Goal: Task Accomplishment & Management: Use online tool/utility

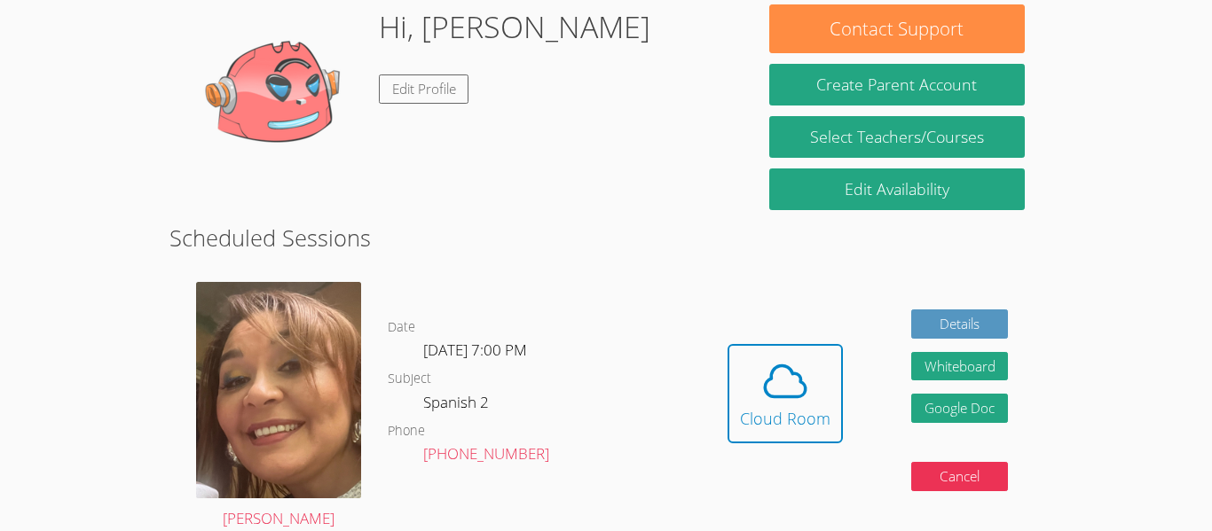
scroll to position [247, 0]
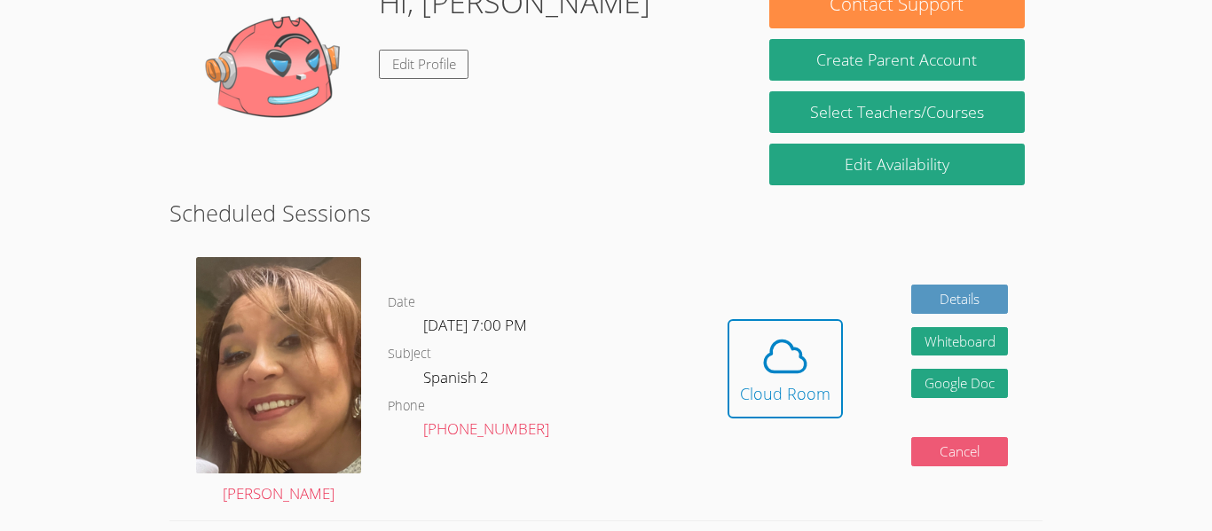
click at [988, 446] on button "Cancel" at bounding box center [960, 451] width 98 height 29
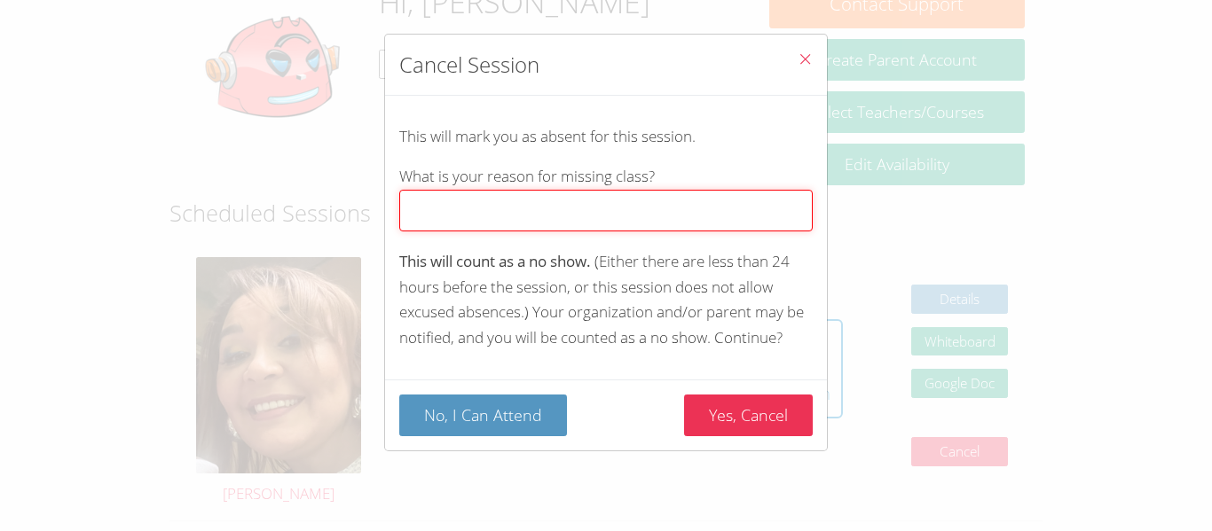
click at [677, 204] on input "What is your reason for missing class?" at bounding box center [605, 211] width 413 height 42
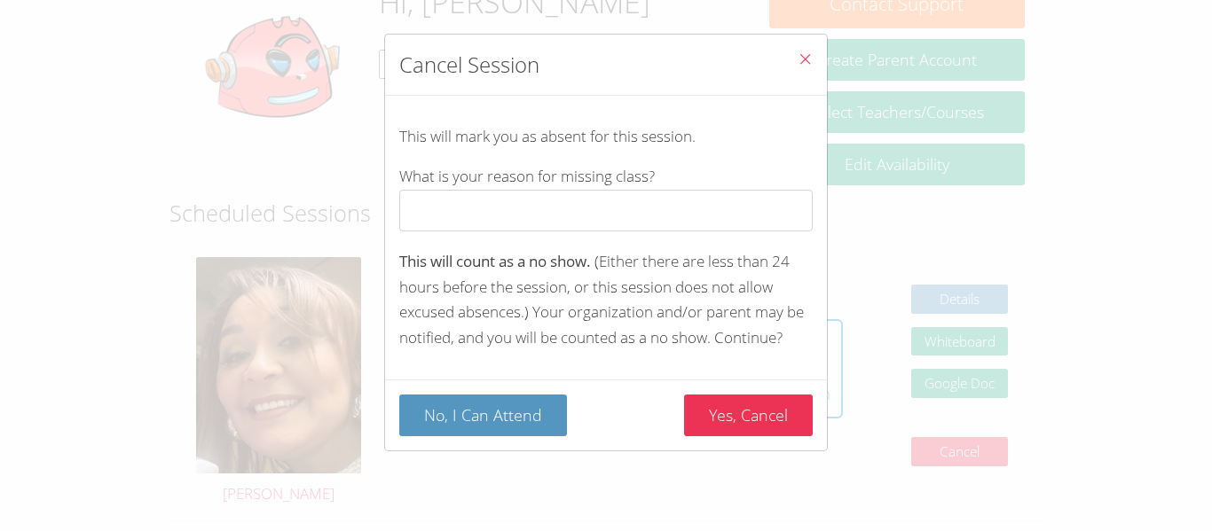
click at [757, 298] on div "This will mark you as absent for this session. What is your reason for missing …" at bounding box center [606, 238] width 442 height 284
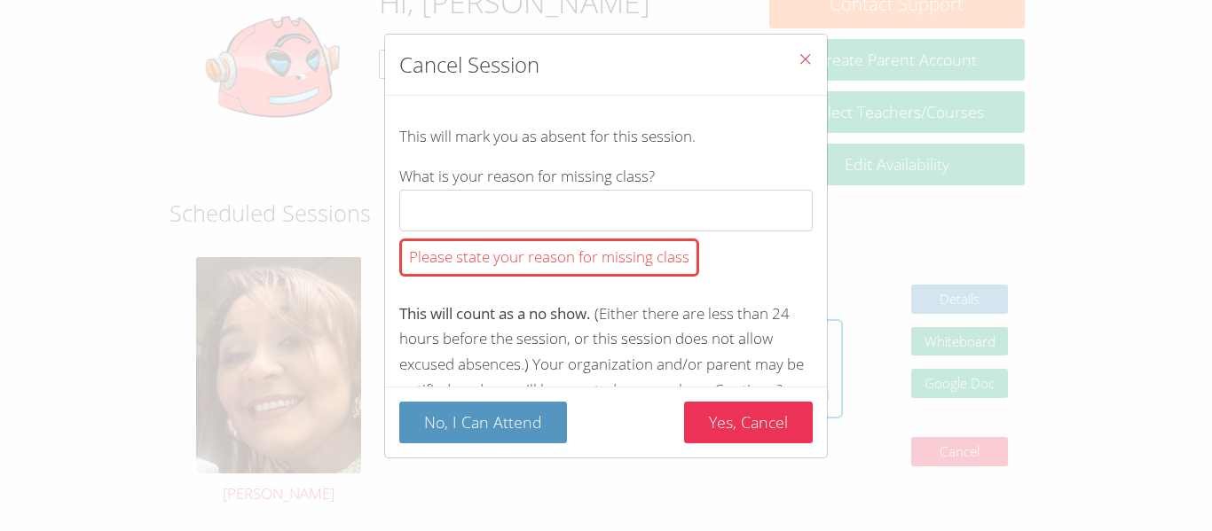
scroll to position [45, 0]
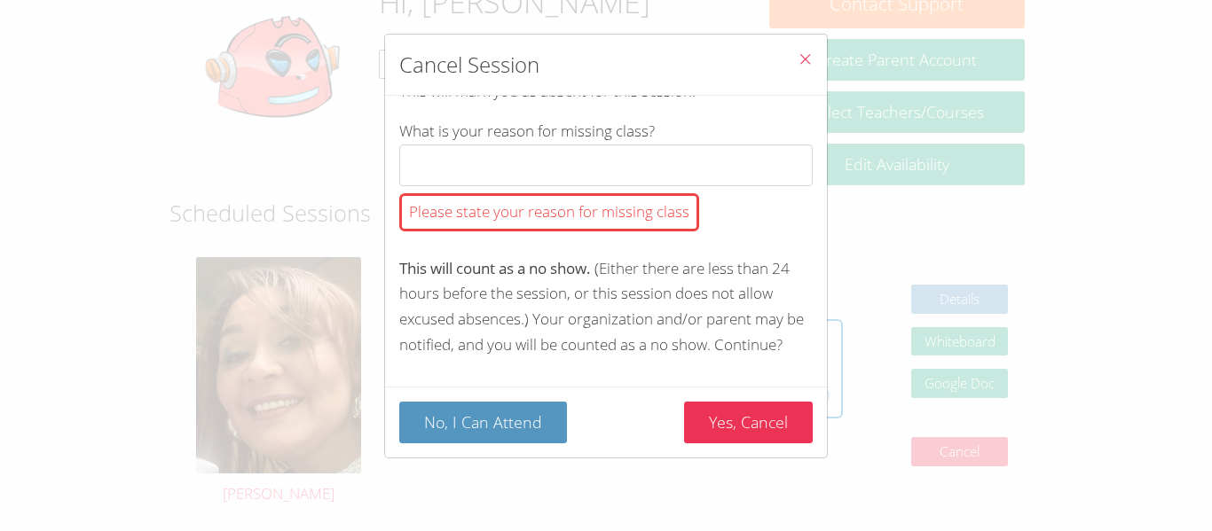
click at [803, 57] on icon "Close" at bounding box center [804, 58] width 15 height 15
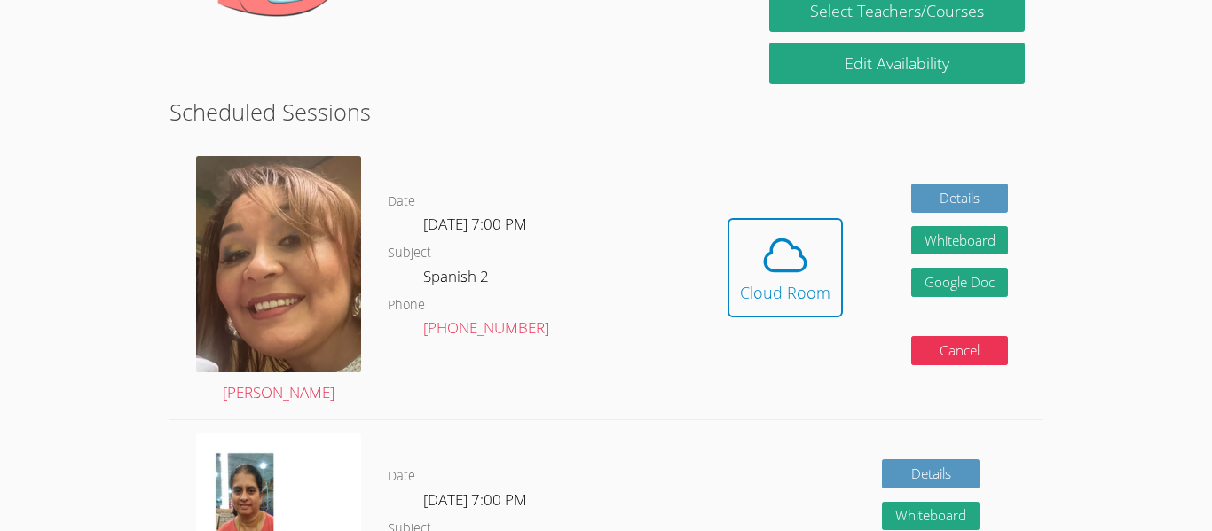
scroll to position [349, 0]
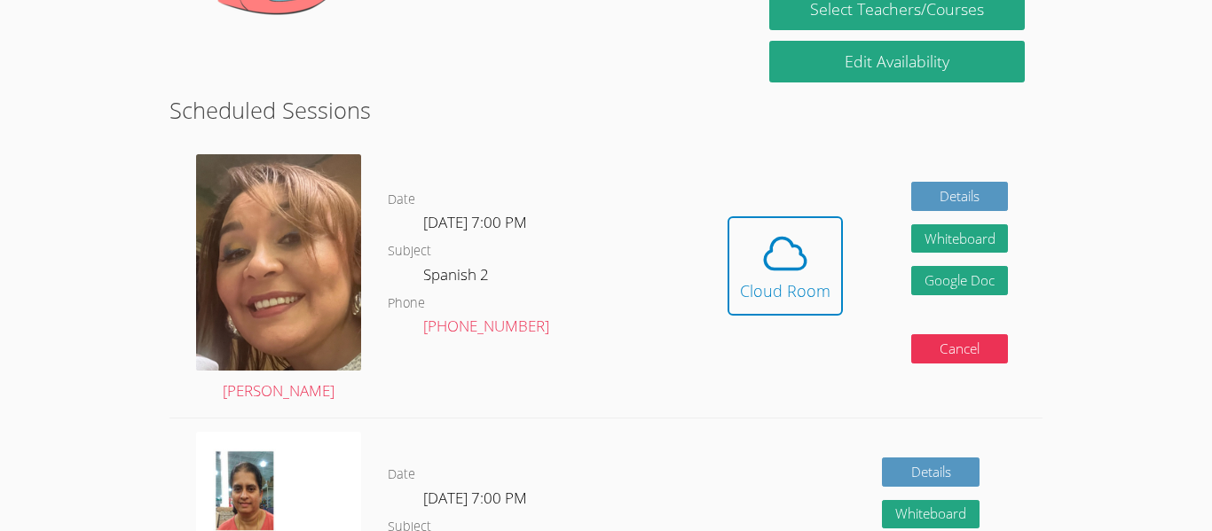
click at [822, 270] on span at bounding box center [785, 254] width 90 height 50
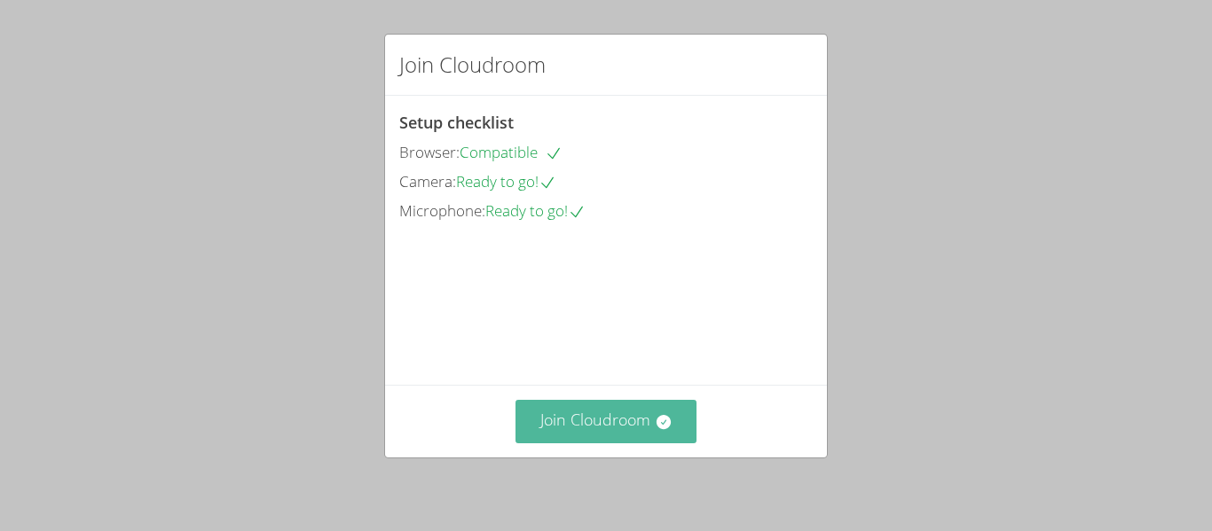
click at [647, 430] on button "Join Cloudroom" at bounding box center [606, 421] width 182 height 43
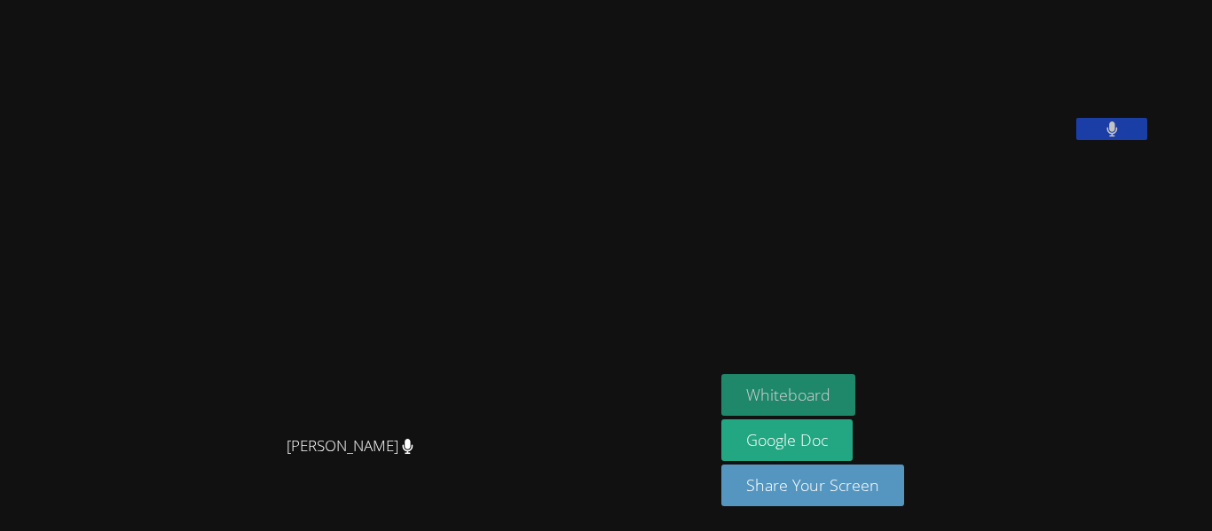
click at [855, 394] on button "Whiteboard" at bounding box center [788, 395] width 134 height 42
click at [1147, 140] on button at bounding box center [1111, 129] width 71 height 22
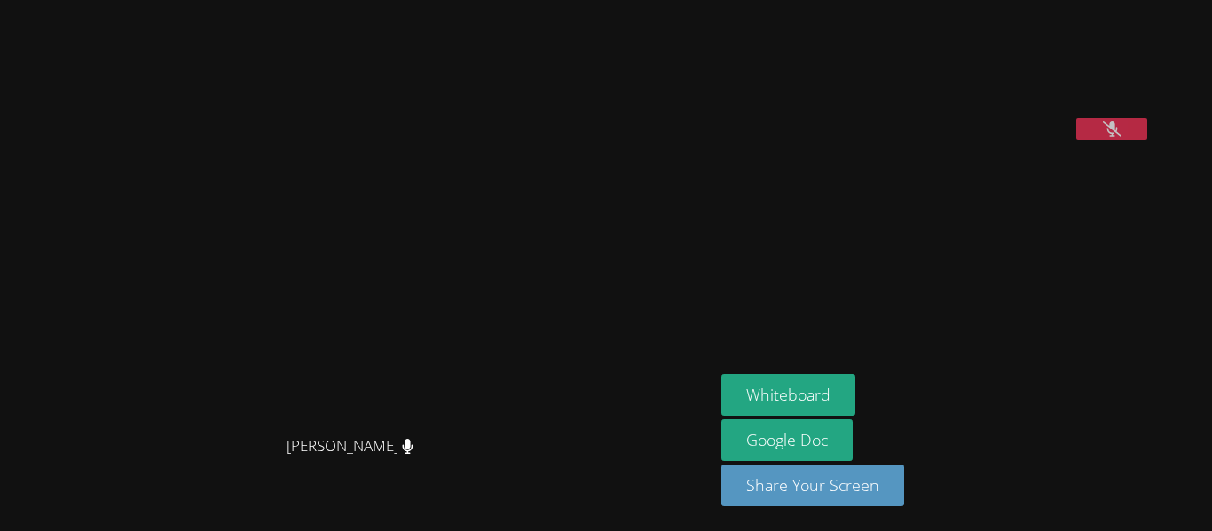
click at [1121, 137] on icon at bounding box center [1112, 129] width 19 height 15
click at [1064, 372] on aside "Lisa Otuonye Whiteboard Google Doc Share Your Screen" at bounding box center [936, 265] width 444 height 531
click at [987, 140] on video at bounding box center [854, 73] width 266 height 133
click at [793, 140] on video at bounding box center [854, 73] width 266 height 133
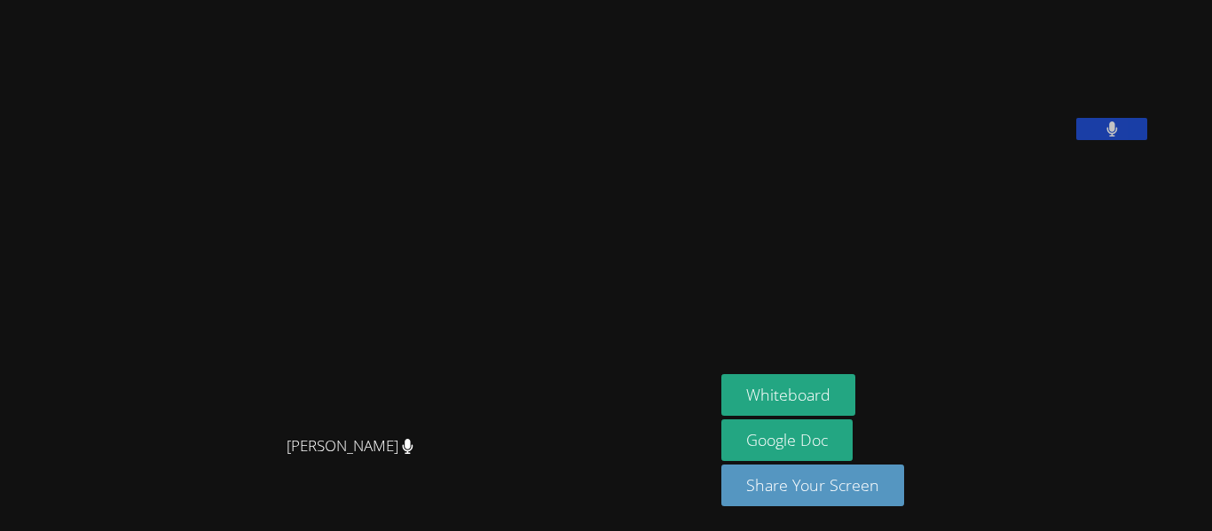
click at [873, 140] on video at bounding box center [854, 73] width 266 height 133
click at [1147, 140] on button at bounding box center [1111, 129] width 71 height 22
click at [1121, 137] on icon at bounding box center [1112, 129] width 19 height 15
click at [1106, 137] on icon at bounding box center [1111, 129] width 11 height 15
click at [1103, 137] on icon at bounding box center [1112, 129] width 19 height 15
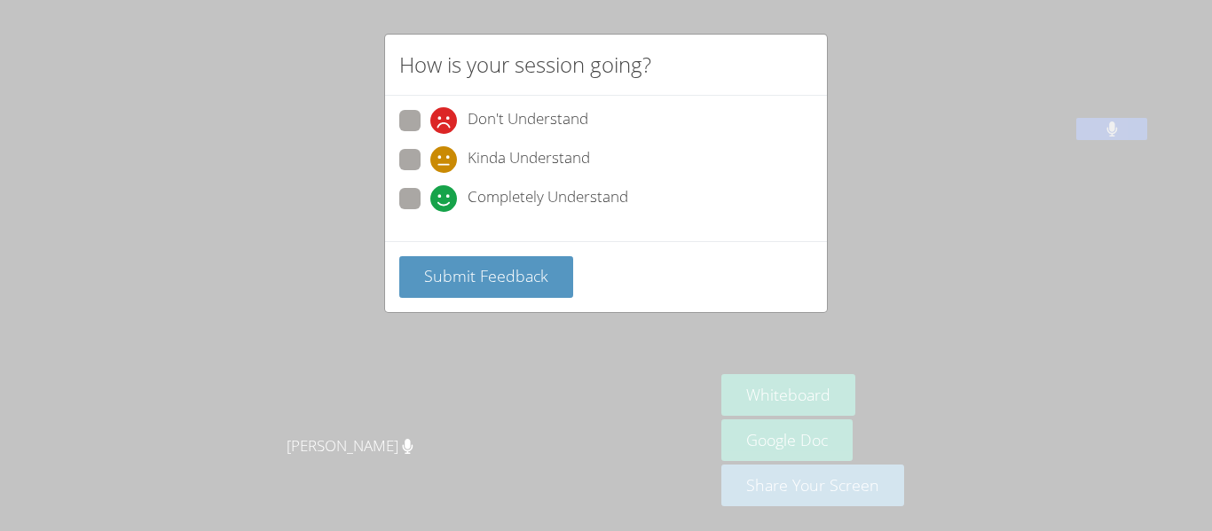
click at [410, 171] on label "Kinda Understand" at bounding box center [494, 161] width 191 height 24
click at [430, 164] on input "Kinda Understand" at bounding box center [437, 156] width 15 height 15
radio input "true"
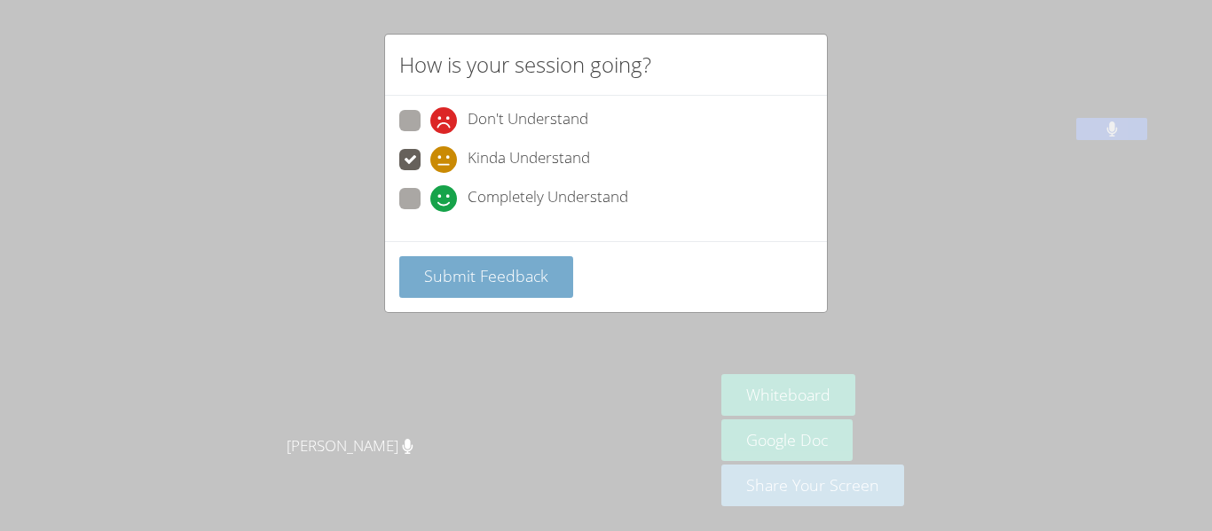
click at [475, 271] on span "Submit Feedback" at bounding box center [486, 275] width 124 height 21
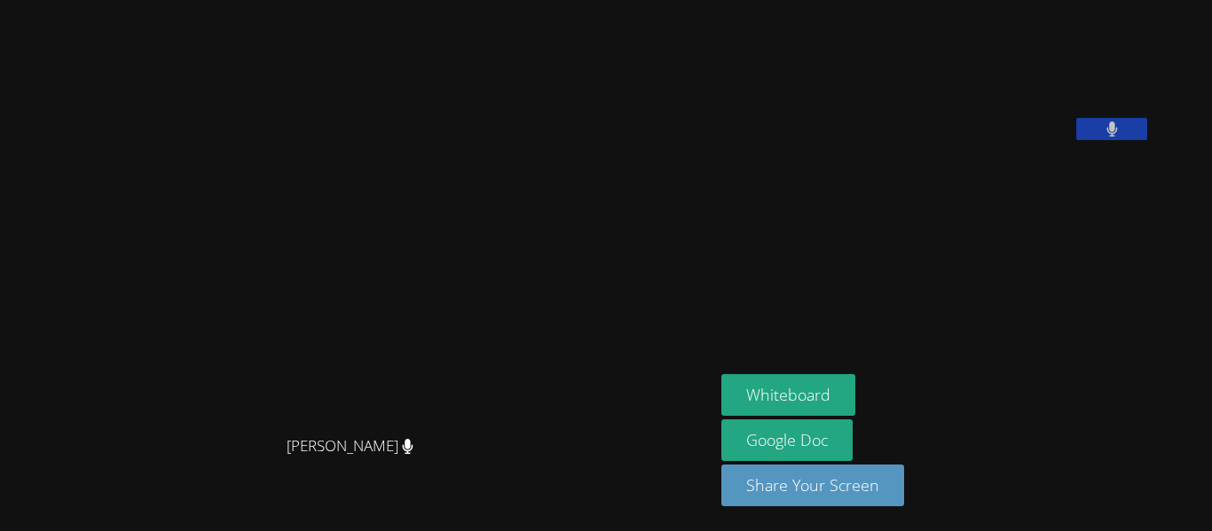
click at [858, 312] on aside "Lisa Otuonye Whiteboard Google Doc Share Your Screen" at bounding box center [936, 265] width 444 height 531
click at [1076, 140] on button at bounding box center [1111, 129] width 71 height 22
click at [1118, 137] on icon at bounding box center [1112, 129] width 12 height 15
click at [1121, 137] on icon at bounding box center [1112, 129] width 19 height 15
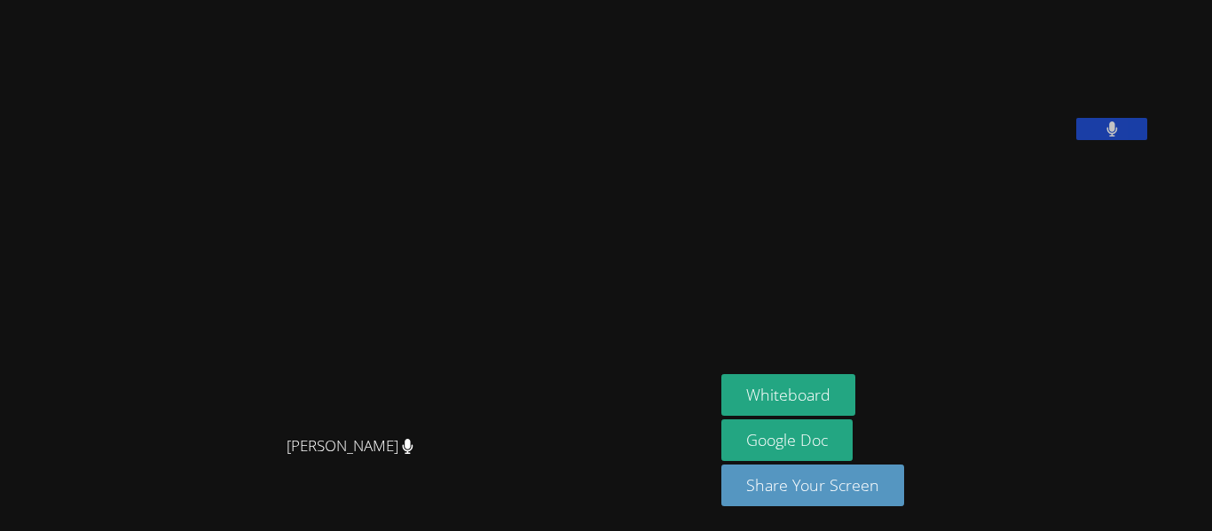
click at [1076, 140] on button at bounding box center [1111, 129] width 71 height 22
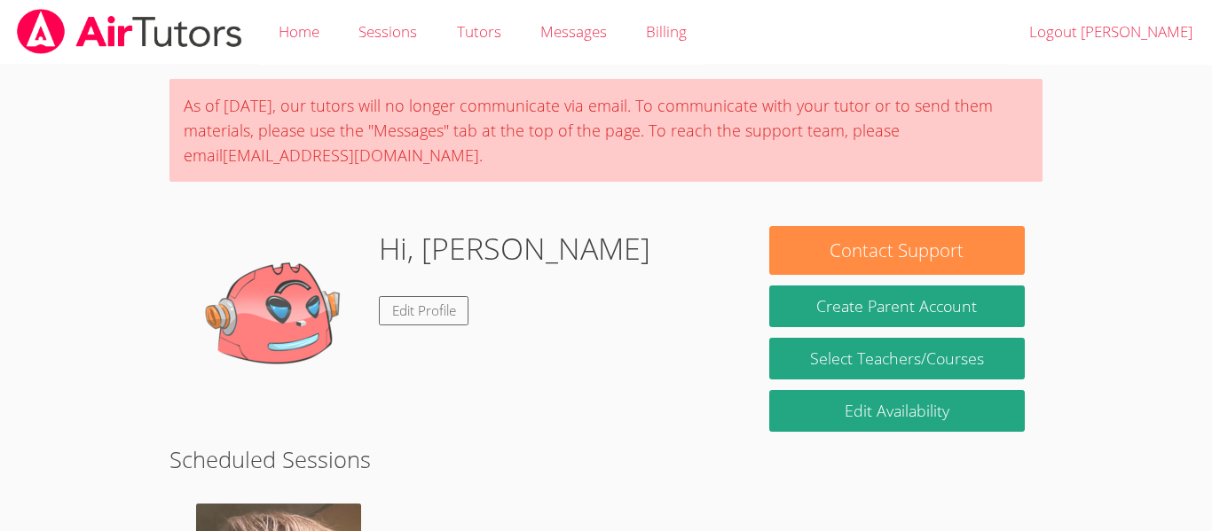
scroll to position [349, 0]
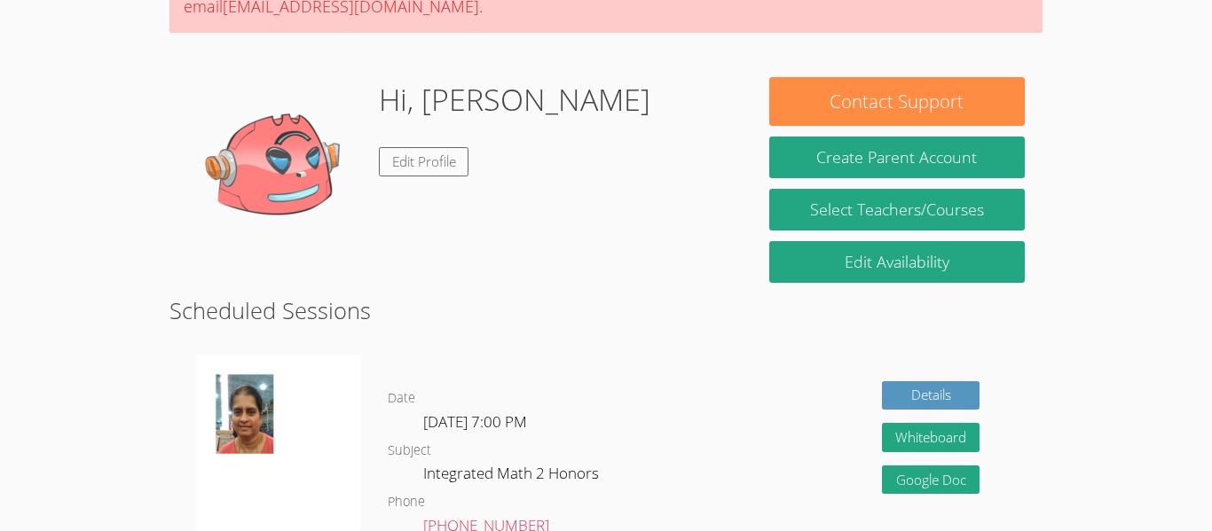
scroll to position [150, 0]
